Goal: Task Accomplishment & Management: Use online tool/utility

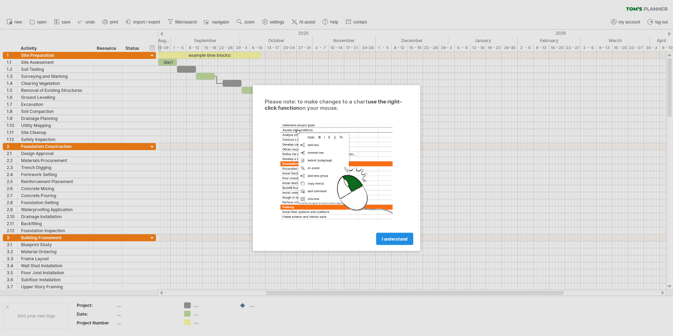
click at [384, 238] on span "I understand" at bounding box center [395, 238] width 26 height 5
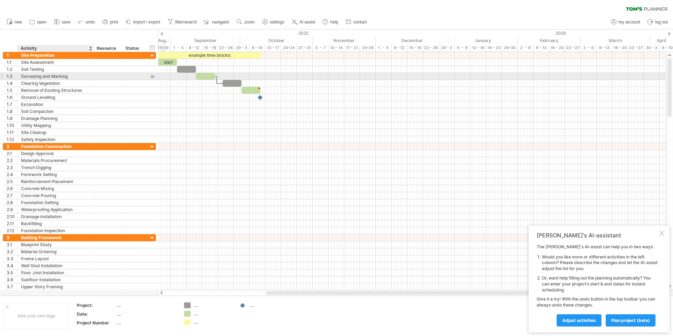
click at [78, 74] on div "Surveying and Marking" at bounding box center [55, 76] width 69 height 7
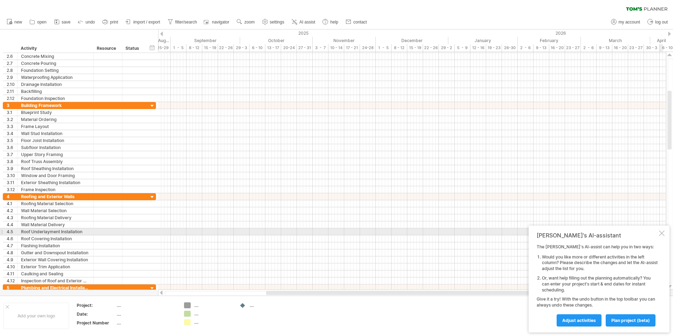
click at [662, 231] on div at bounding box center [662, 233] width 6 height 6
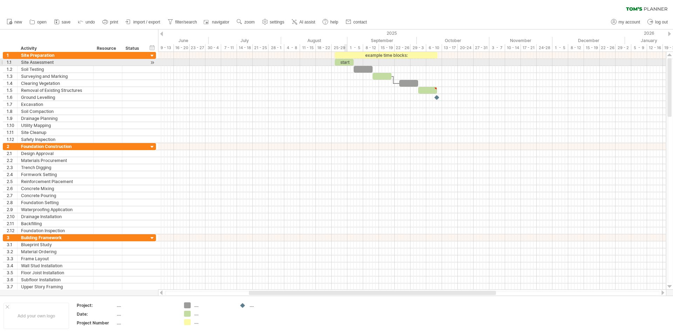
click at [345, 63] on div "start" at bounding box center [344, 62] width 19 height 7
click at [344, 63] on div "*****" at bounding box center [344, 62] width 19 height 7
click at [348, 63] on div "*****" at bounding box center [344, 62] width 19 height 7
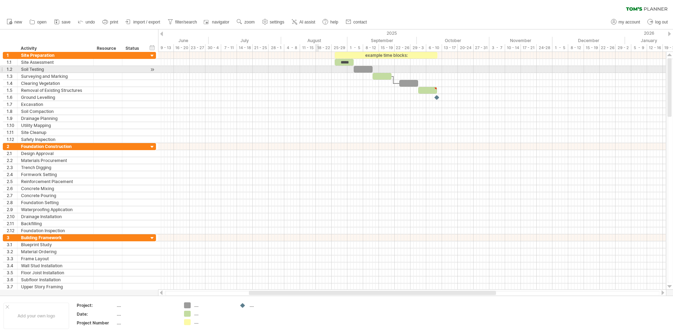
click at [317, 73] on div at bounding box center [412, 69] width 508 height 7
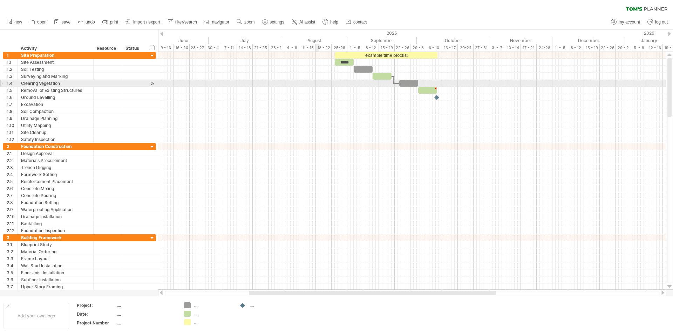
click at [316, 82] on div at bounding box center [412, 83] width 508 height 7
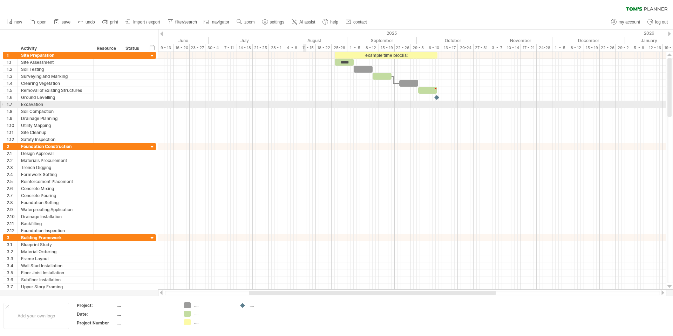
click at [306, 106] on div at bounding box center [412, 104] width 508 height 7
click at [321, 107] on div at bounding box center [412, 104] width 508 height 7
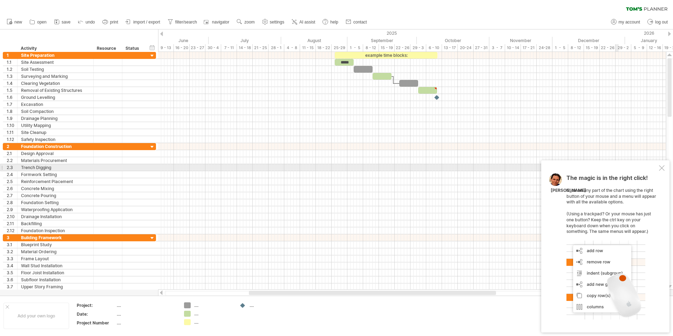
click at [661, 169] on div at bounding box center [662, 168] width 6 height 6
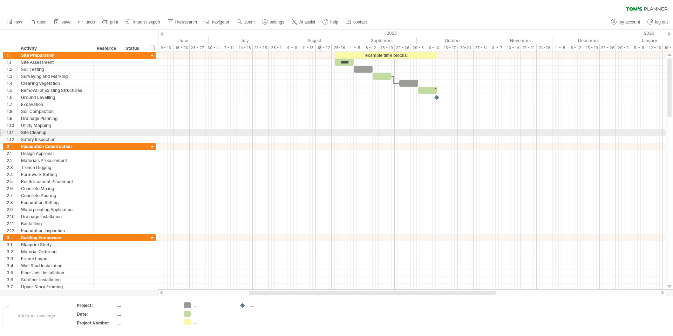
click at [320, 134] on div at bounding box center [412, 132] width 508 height 7
click at [321, 116] on div at bounding box center [412, 118] width 508 height 7
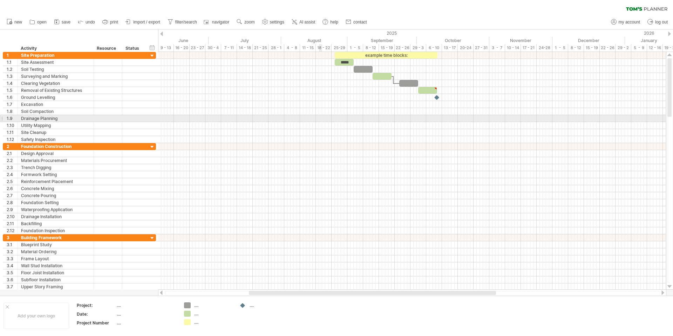
click at [321, 116] on div at bounding box center [412, 118] width 508 height 7
click at [322, 101] on div at bounding box center [412, 104] width 508 height 7
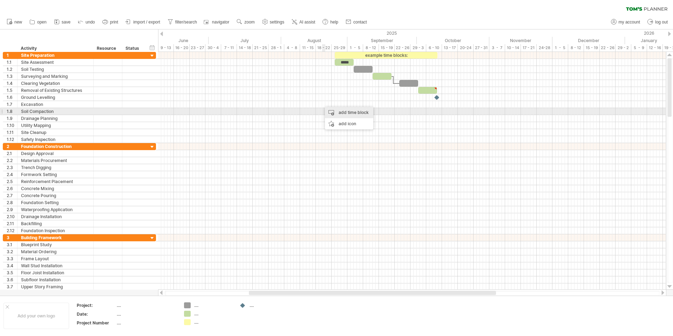
click at [329, 110] on div "add time block" at bounding box center [349, 112] width 48 height 11
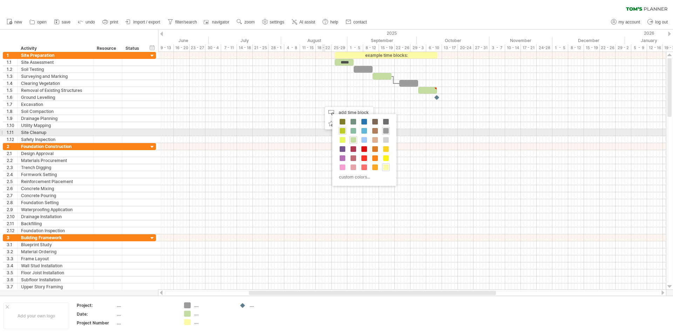
click at [345, 132] on div at bounding box center [343, 131] width 8 height 8
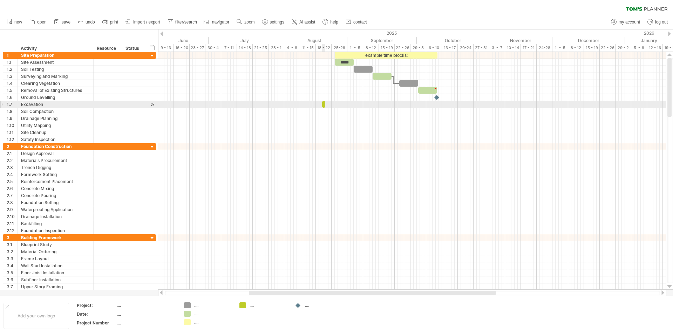
click at [324, 104] on span at bounding box center [325, 104] width 3 height 7
drag, startPoint x: 324, startPoint y: 104, endPoint x: 331, endPoint y: 104, distance: 6.3
click at [331, 104] on span at bounding box center [331, 104] width 3 height 7
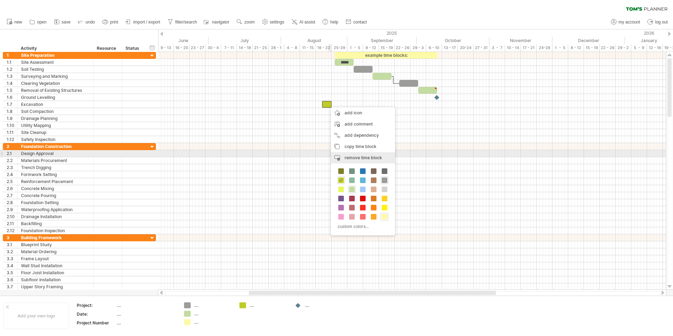
click at [354, 156] on span "remove time block" at bounding box center [364, 157] width 38 height 5
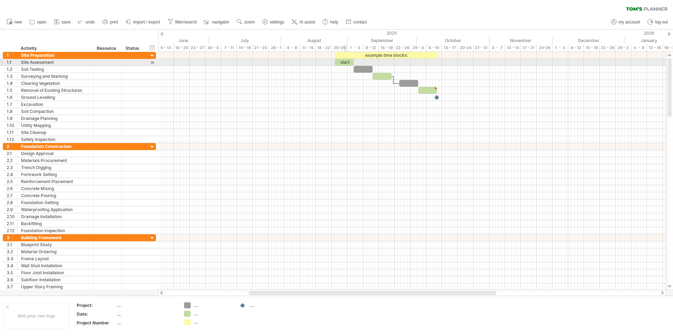
click at [347, 63] on div "start" at bounding box center [344, 62] width 19 height 7
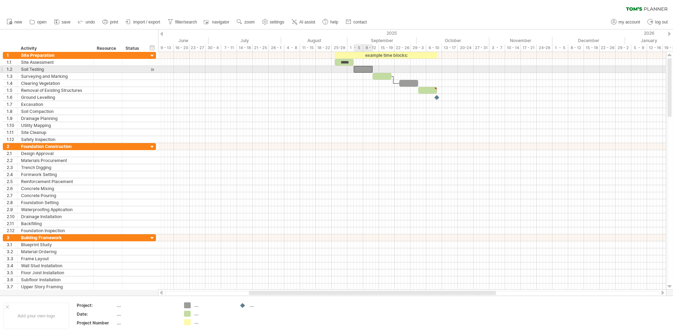
click at [363, 68] on div at bounding box center [363, 69] width 19 height 7
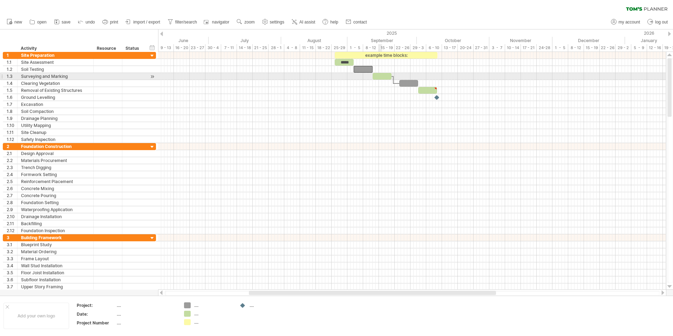
click at [380, 77] on div at bounding box center [382, 76] width 19 height 7
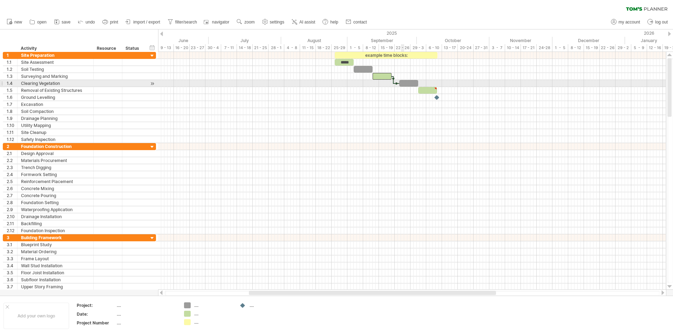
click at [404, 83] on div at bounding box center [408, 83] width 19 height 7
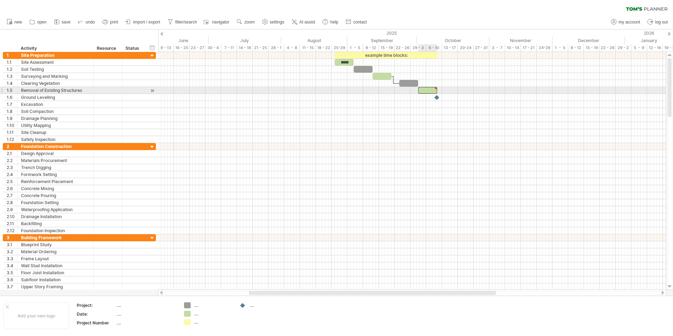
click at [421, 88] on div at bounding box center [427, 90] width 19 height 7
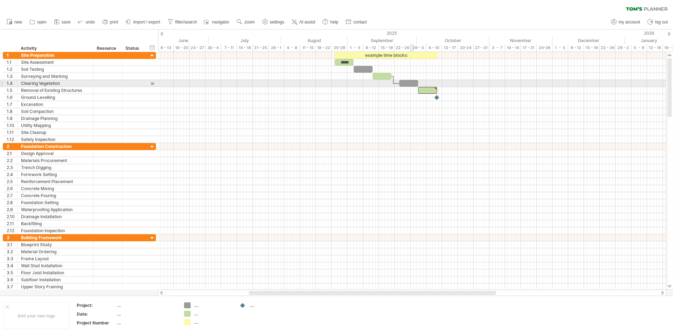
click at [412, 83] on div at bounding box center [408, 83] width 19 height 7
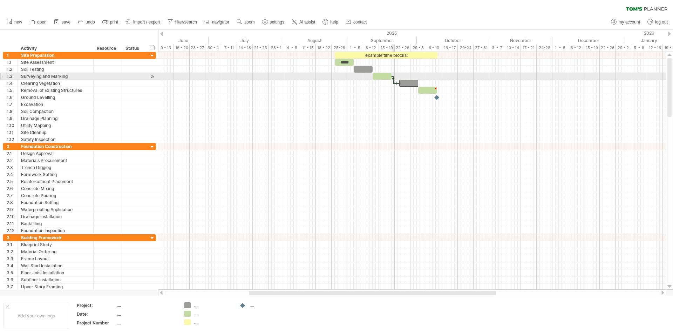
click at [392, 77] on span at bounding box center [391, 76] width 3 height 7
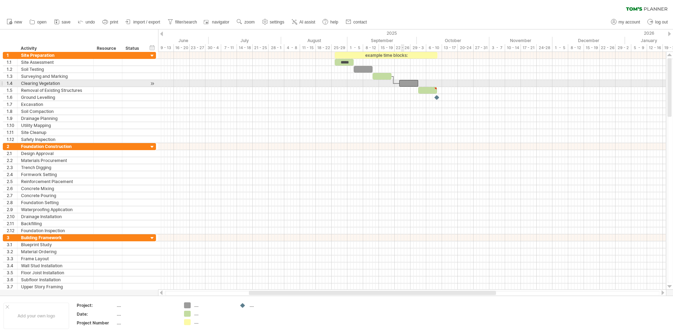
click at [408, 83] on div at bounding box center [408, 83] width 19 height 7
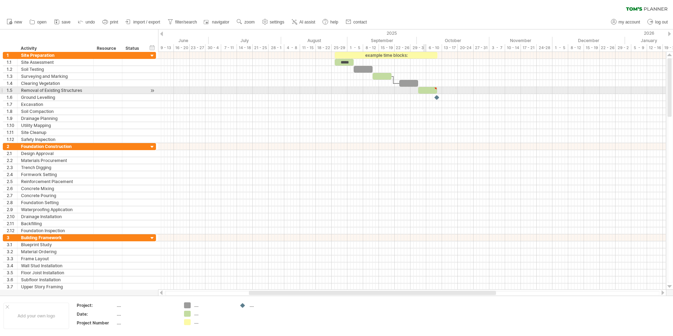
click at [424, 89] on div at bounding box center [427, 90] width 19 height 7
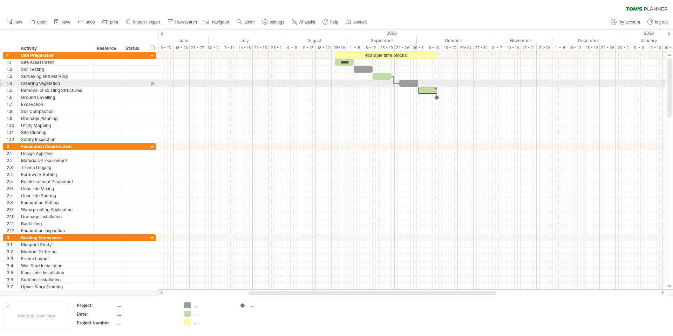
click at [413, 85] on div at bounding box center [408, 83] width 19 height 7
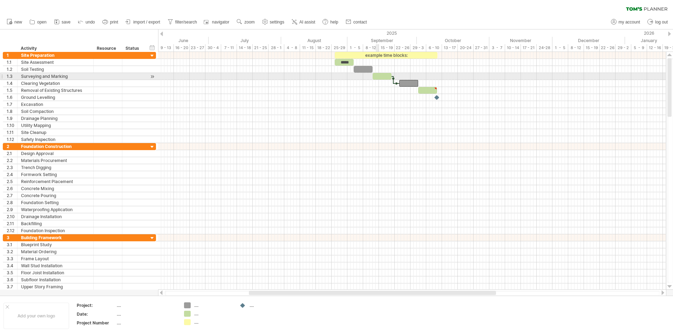
click at [377, 74] on div at bounding box center [382, 76] width 19 height 7
click at [361, 68] on div at bounding box center [363, 69] width 19 height 7
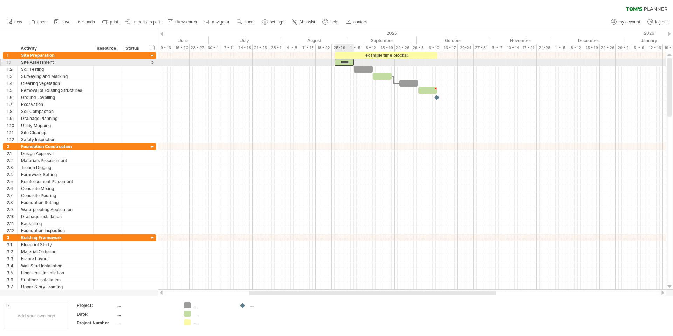
click at [351, 64] on div "*****" at bounding box center [344, 62] width 19 height 7
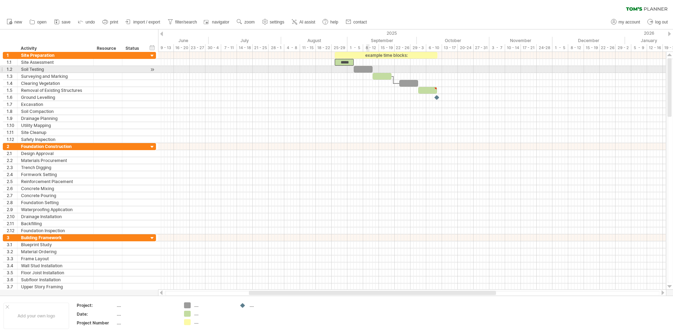
click at [367, 69] on div at bounding box center [363, 69] width 19 height 7
click at [374, 72] on div at bounding box center [412, 69] width 508 height 7
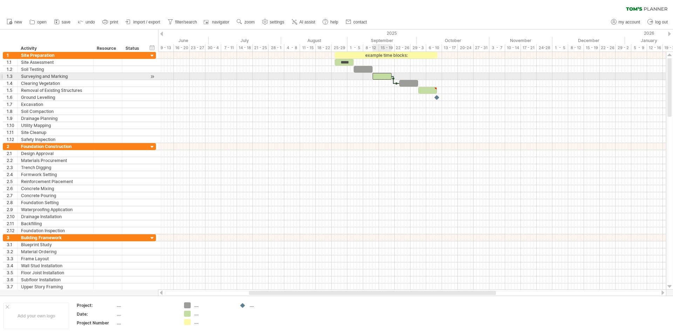
click at [377, 74] on div at bounding box center [382, 76] width 19 height 7
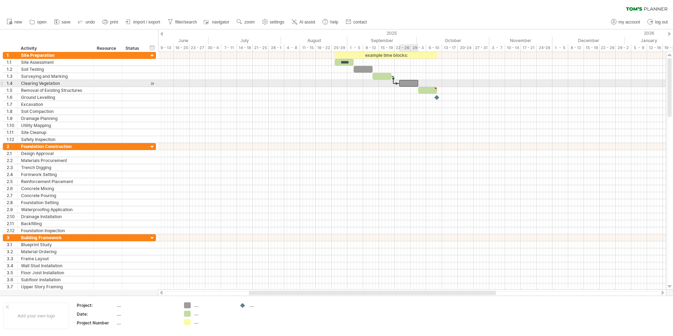
click at [405, 80] on div at bounding box center [408, 83] width 19 height 7
click at [397, 83] on div at bounding box center [397, 83] width 6 height 2
click at [396, 83] on div at bounding box center [397, 83] width 6 height 2
